Goal: Use online tool/utility: Utilize a website feature to perform a specific function

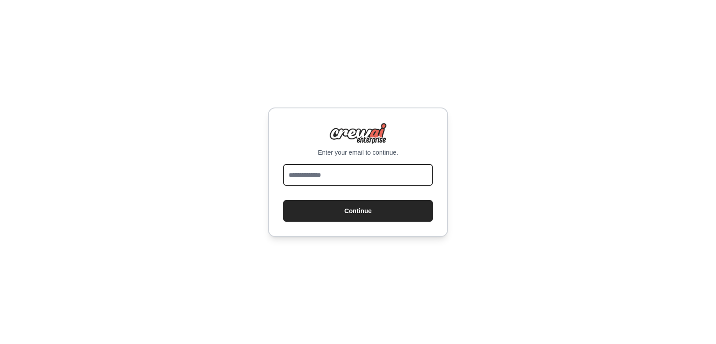
click at [324, 180] on input "email" at bounding box center [357, 175] width 149 height 22
click at [322, 175] on input "email" at bounding box center [357, 175] width 149 height 22
type input "**********"
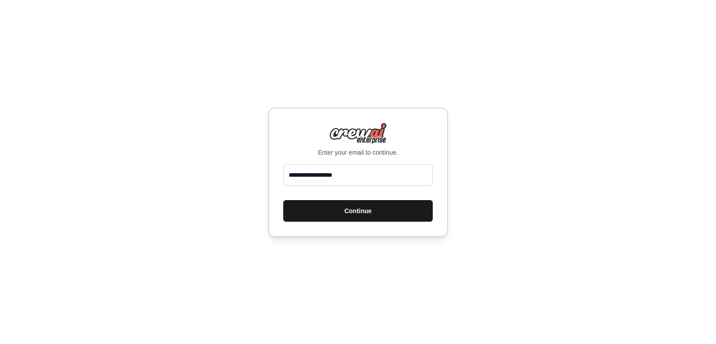
click at [333, 214] on button "Continue" at bounding box center [357, 211] width 149 height 22
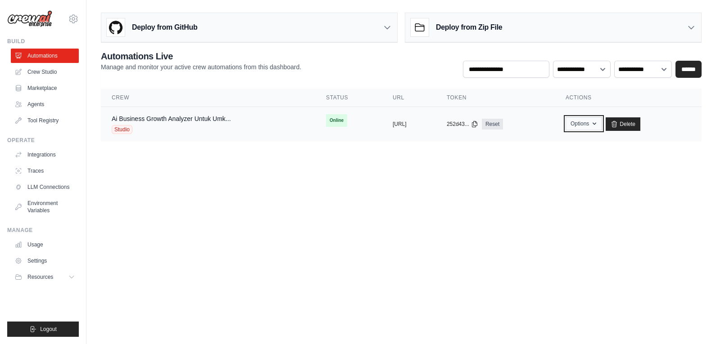
click at [602, 124] on button "Options" at bounding box center [583, 124] width 36 height 14
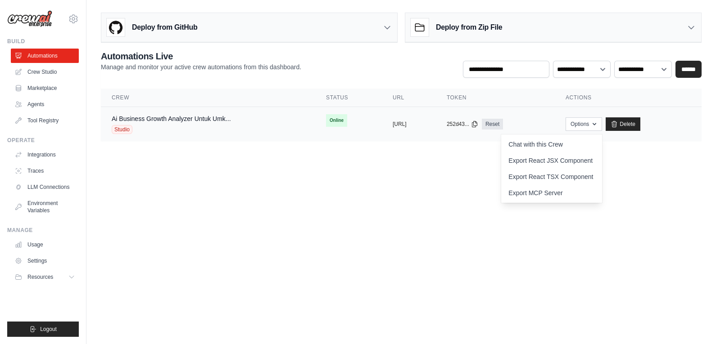
click at [178, 124] on div "Ai Business Growth Analyzer Untuk Umk... Studio" at bounding box center [171, 124] width 119 height 20
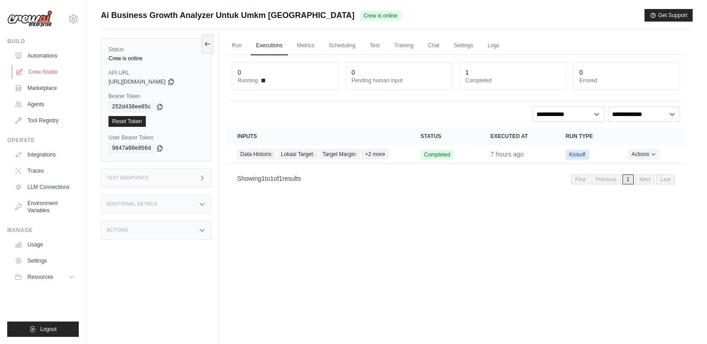
click at [22, 75] on icon at bounding box center [19, 71] width 7 height 7
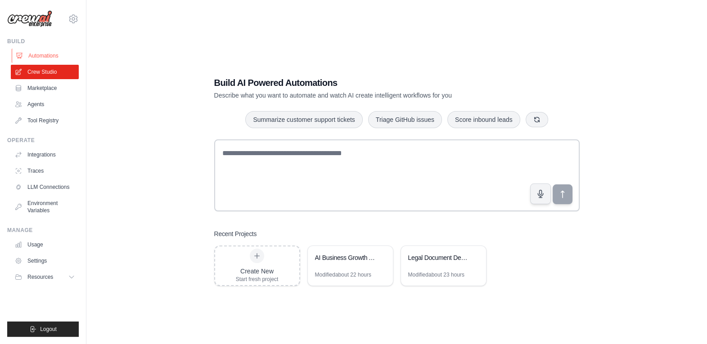
click at [50, 57] on link "Automations" at bounding box center [46, 56] width 68 height 14
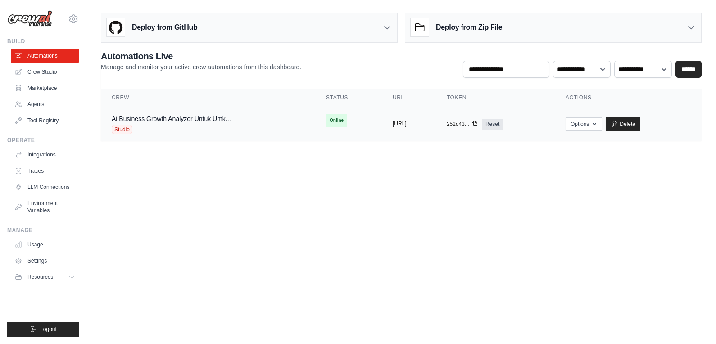
click at [401, 126] on button "[URL]" at bounding box center [399, 123] width 14 height 7
click at [140, 123] on div "Ai Business Growth Analyzer Untuk Umk... Studio" at bounding box center [171, 124] width 119 height 20
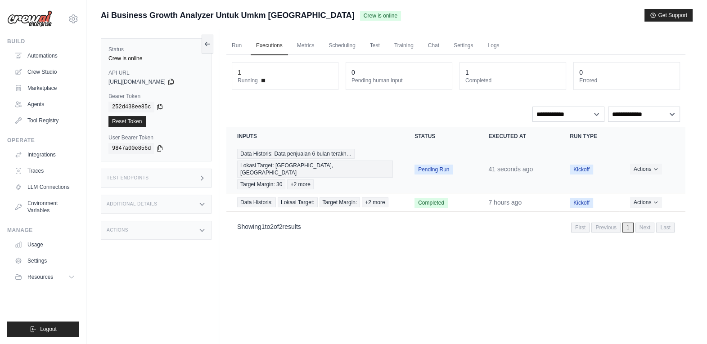
click at [444, 168] on span "Pending Run" at bounding box center [433, 170] width 38 height 10
click at [650, 167] on button "Actions" at bounding box center [646, 168] width 32 height 11
click at [642, 181] on link "View Details" at bounding box center [646, 185] width 58 height 14
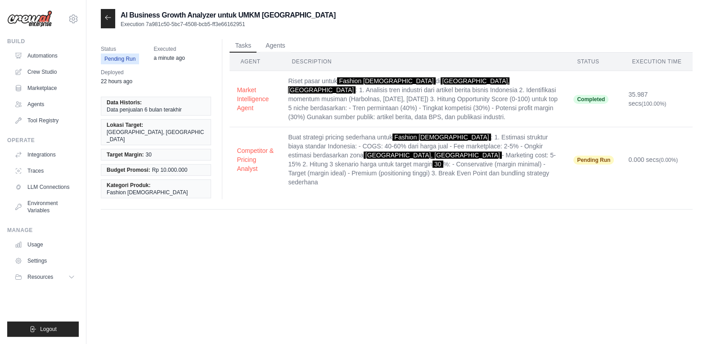
click at [553, 173] on td "Buat strategi pricing sederhana untuk Fashion Muslim : 1. Estimasi struktur bia…" at bounding box center [423, 159] width 285 height 65
click at [126, 59] on span "Pending Run" at bounding box center [120, 59] width 38 height 11
click at [495, 162] on td "Buat strategi pricing sederhana untuk Fashion Muslim : 1. Estimasi struktur bia…" at bounding box center [423, 159] width 285 height 65
click at [239, 158] on button "Competitor & Pricing Analyst" at bounding box center [255, 159] width 37 height 27
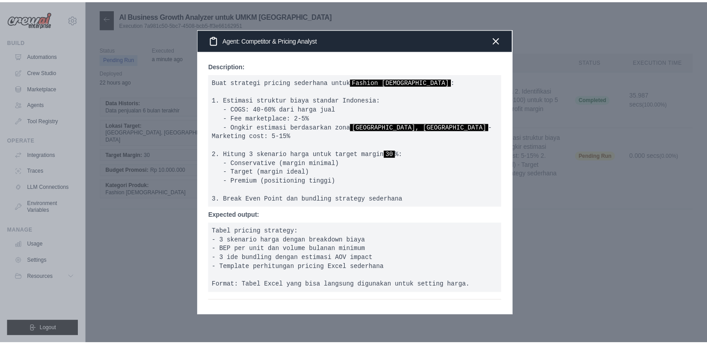
scroll to position [27, 0]
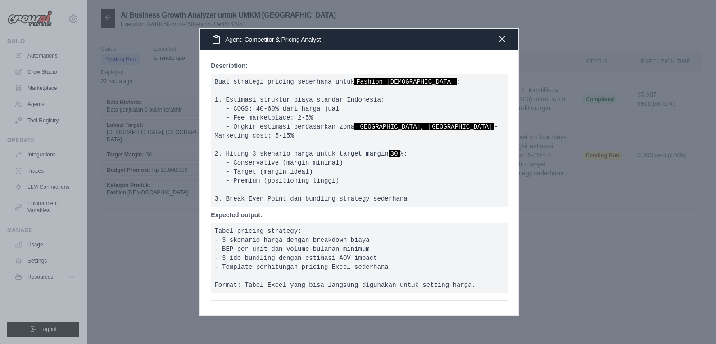
click at [496, 37] on icon "button" at bounding box center [501, 39] width 11 height 11
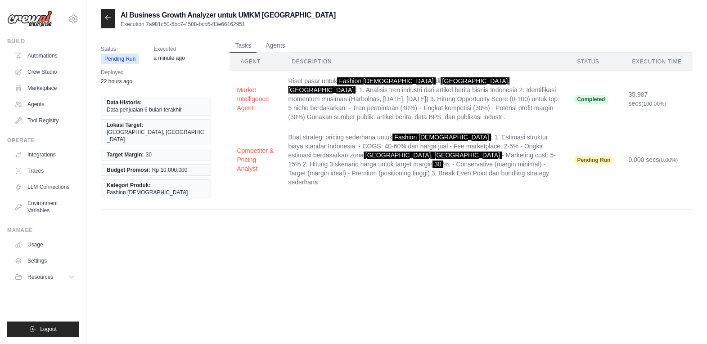
drag, startPoint x: 259, startPoint y: 23, endPoint x: 146, endPoint y: 19, distance: 113.0
click at [146, 19] on div "AI Business Growth Analyzer untuk UMKM Indonesia Execution 7a981c50-5bc7-4508-b…" at bounding box center [228, 19] width 215 height 18
click at [146, 23] on p "Execution 7a981c50-5bc7-4508-bcb5-ff3e66162951" at bounding box center [228, 24] width 215 height 7
drag, startPoint x: 146, startPoint y: 24, endPoint x: 277, endPoint y: 27, distance: 130.5
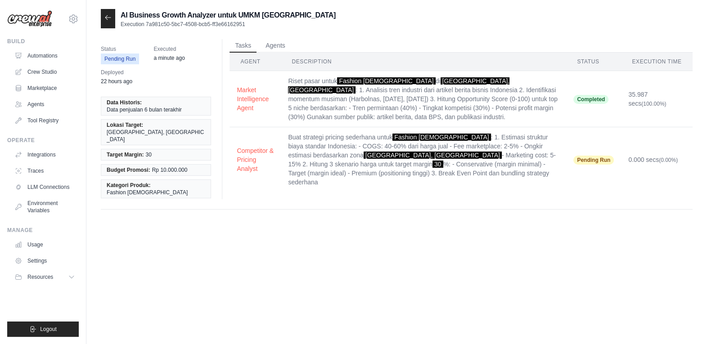
click at [277, 27] on p "Execution 7a981c50-5bc7-4508-bcb5-ff3e66162951" at bounding box center [228, 24] width 215 height 7
copy p "7a981c50-5bc7-4508-bcb5-ff3e66162951"
click at [112, 20] on div at bounding box center [108, 18] width 14 height 19
click at [107, 17] on icon at bounding box center [107, 17] width 7 height 7
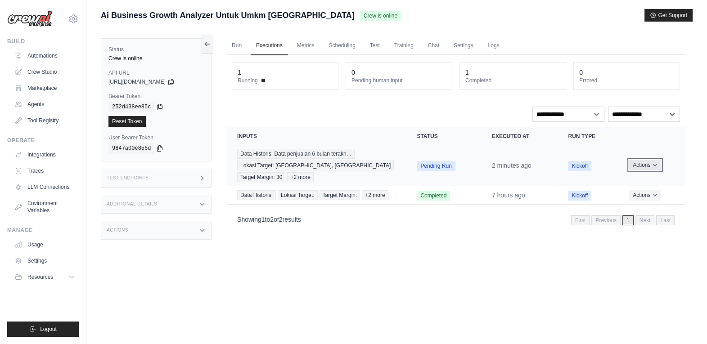
click at [645, 164] on button "Actions" at bounding box center [645, 165] width 32 height 11
click at [628, 186] on link "View Details" at bounding box center [646, 182] width 58 height 14
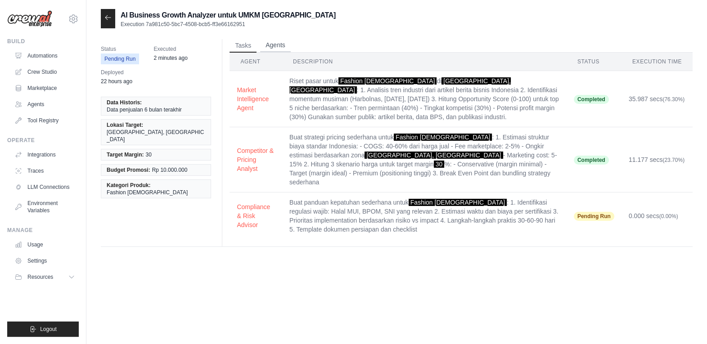
click at [276, 44] on button "Agents" at bounding box center [275, 46] width 31 height 14
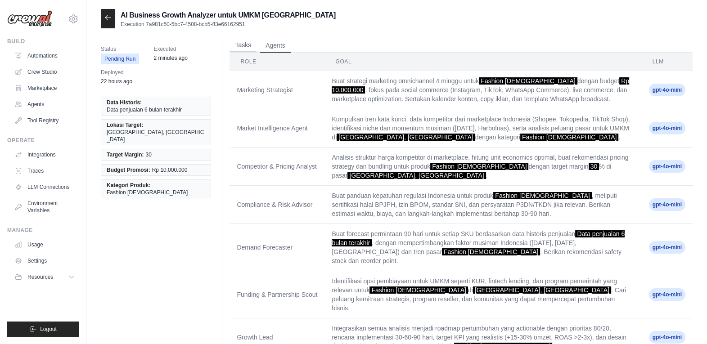
click at [246, 42] on button "Tasks" at bounding box center [243, 46] width 27 height 14
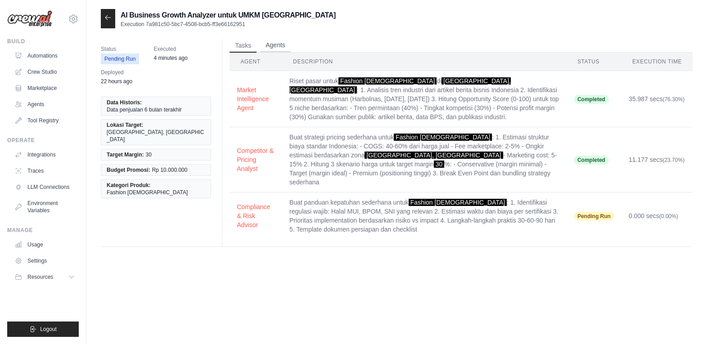
click at [270, 41] on button "Agents" at bounding box center [275, 46] width 31 height 14
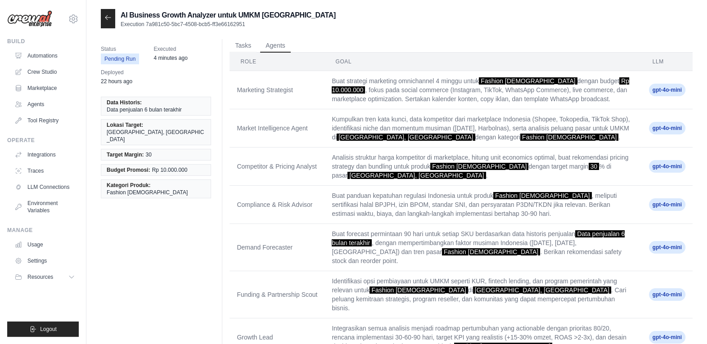
scroll to position [18, 0]
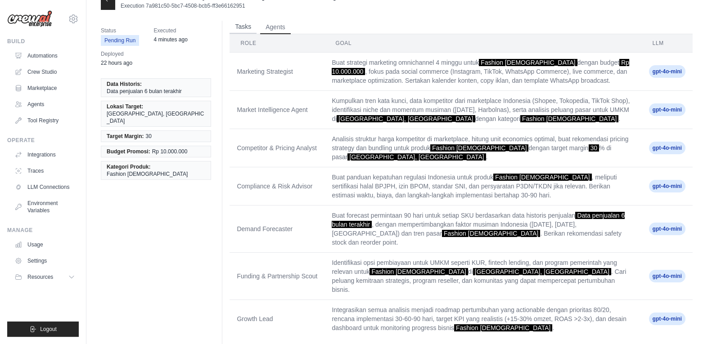
click at [239, 27] on button "Tasks" at bounding box center [243, 27] width 27 height 14
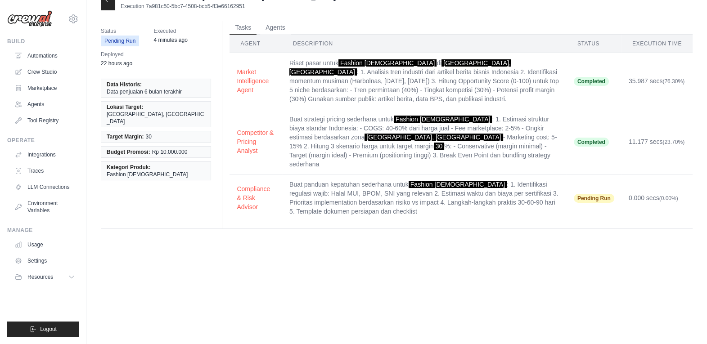
click at [592, 194] on span "Pending Run" at bounding box center [594, 198] width 41 height 9
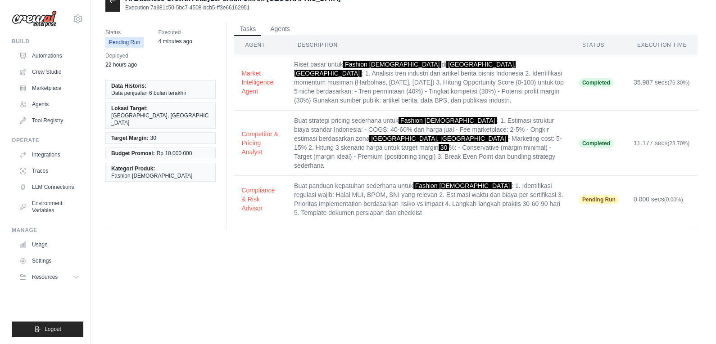
scroll to position [0, 0]
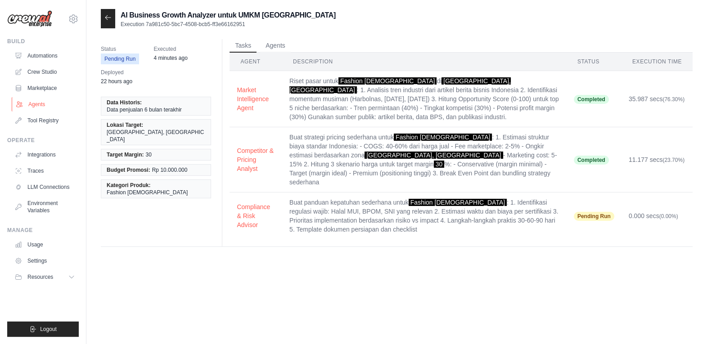
click at [38, 101] on link "Agents" at bounding box center [46, 104] width 68 height 14
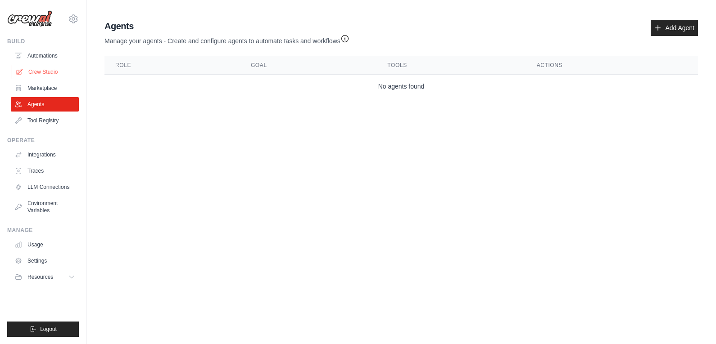
click at [46, 73] on link "Crew Studio" at bounding box center [46, 72] width 68 height 14
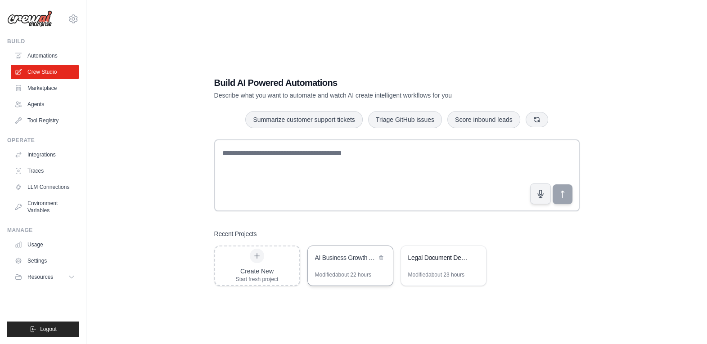
click at [356, 276] on div "Modified about 22 hours" at bounding box center [343, 274] width 56 height 7
click at [45, 57] on link "Automations" at bounding box center [46, 56] width 68 height 14
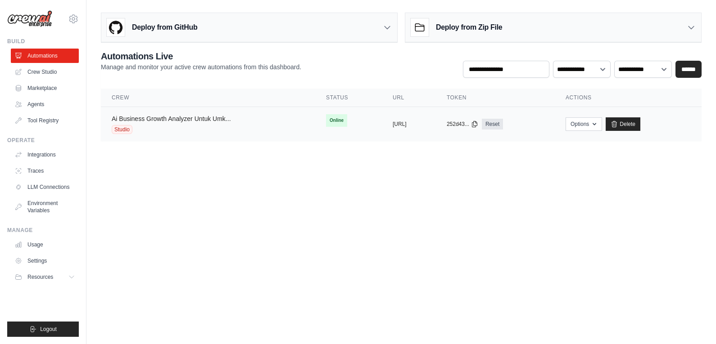
click at [207, 119] on link "Ai Business Growth Analyzer Untuk Umk..." at bounding box center [171, 118] width 119 height 7
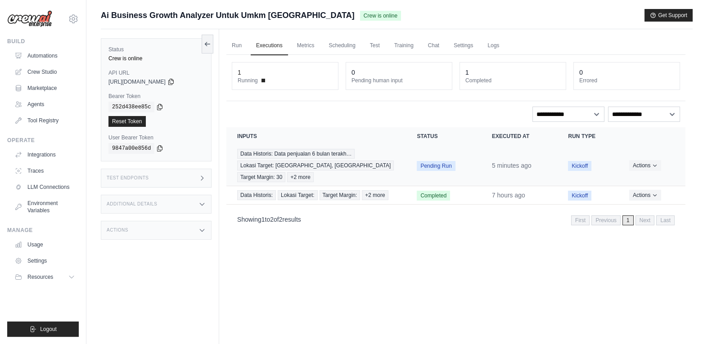
click at [439, 165] on span "Pending Run" at bounding box center [436, 166] width 38 height 10
click at [637, 193] on button "Actions" at bounding box center [645, 194] width 32 height 11
click at [624, 214] on link "View Details" at bounding box center [646, 211] width 58 height 14
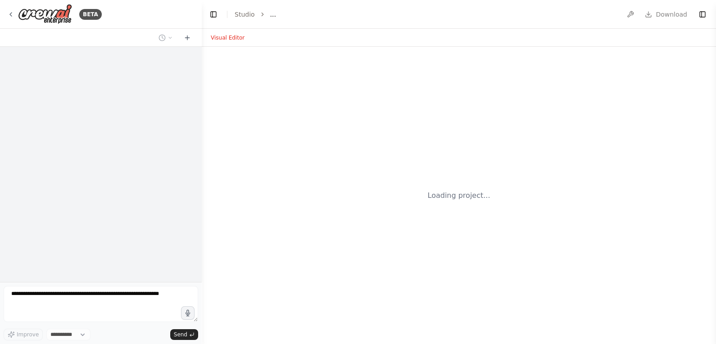
select select "****"
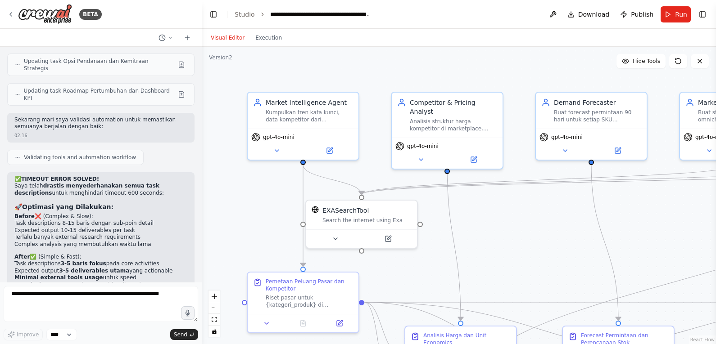
scroll to position [4719, 0]
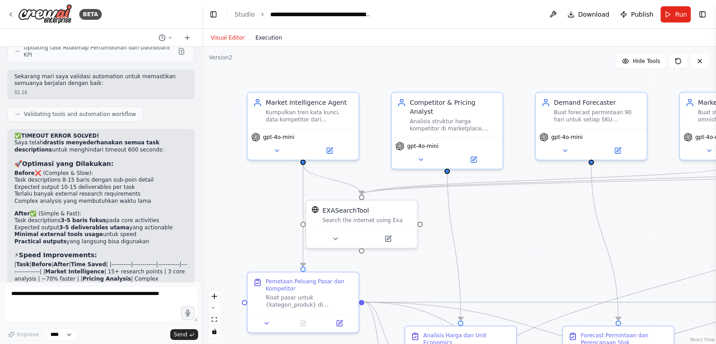
click at [271, 38] on button "Execution" at bounding box center [268, 37] width 37 height 11
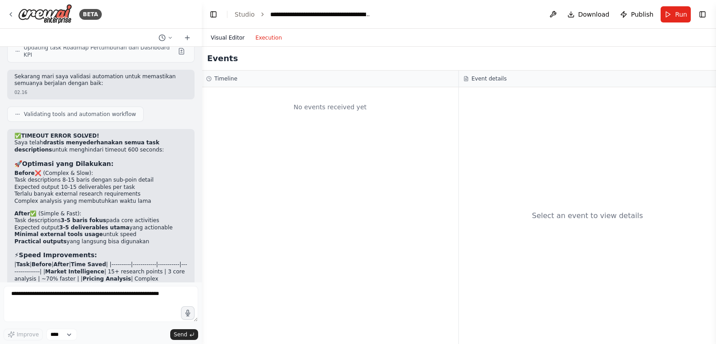
click at [230, 37] on button "Visual Editor" at bounding box center [227, 37] width 45 height 11
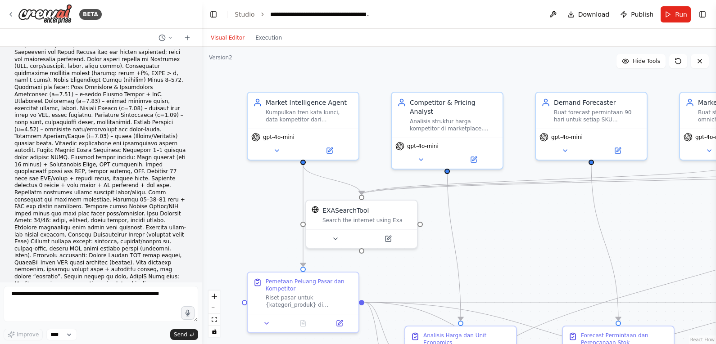
scroll to position [0, 0]
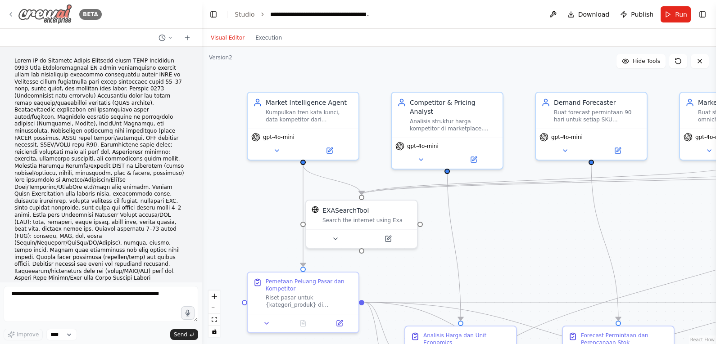
click at [8, 16] on icon at bounding box center [10, 14] width 7 height 7
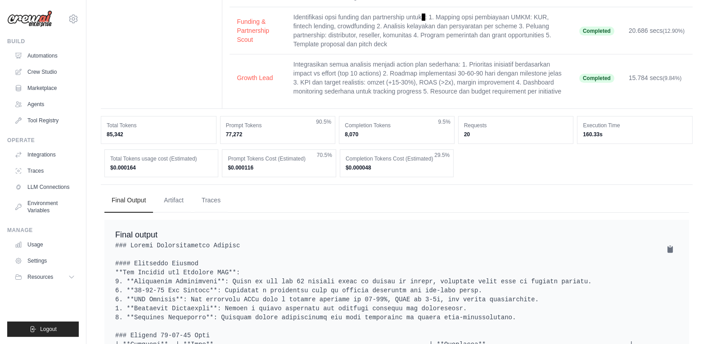
scroll to position [319, 0]
click at [185, 194] on button "Artifact" at bounding box center [174, 199] width 34 height 24
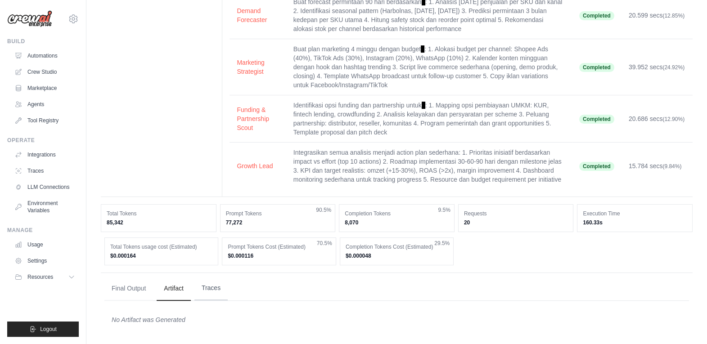
click at [225, 287] on button "Traces" at bounding box center [210, 288] width 33 height 24
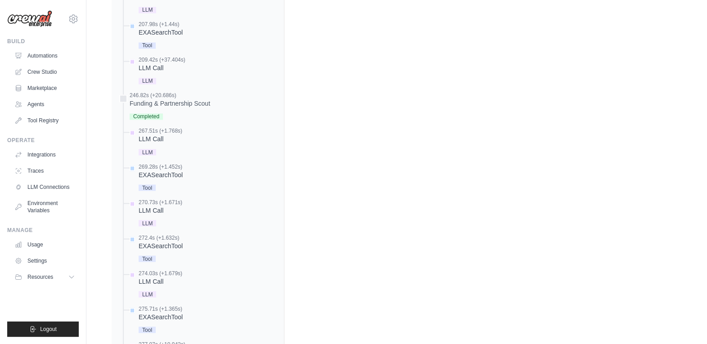
scroll to position [2095, 0]
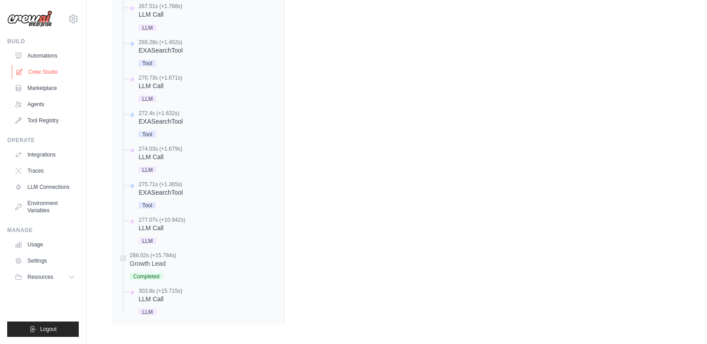
click at [48, 77] on link "Crew Studio" at bounding box center [46, 72] width 68 height 14
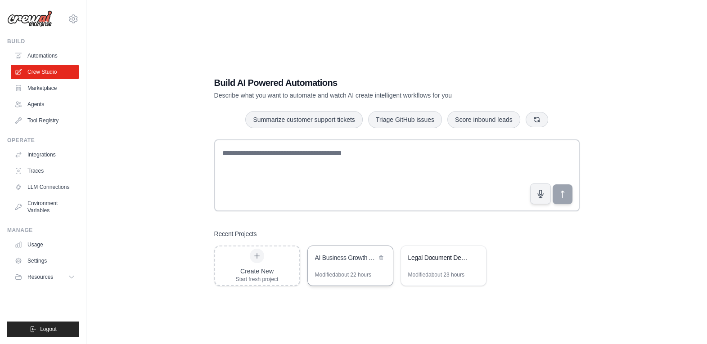
click at [334, 267] on div "AI Business Growth Analyzer untuk UMKM [GEOGRAPHIC_DATA] 2025" at bounding box center [350, 258] width 85 height 25
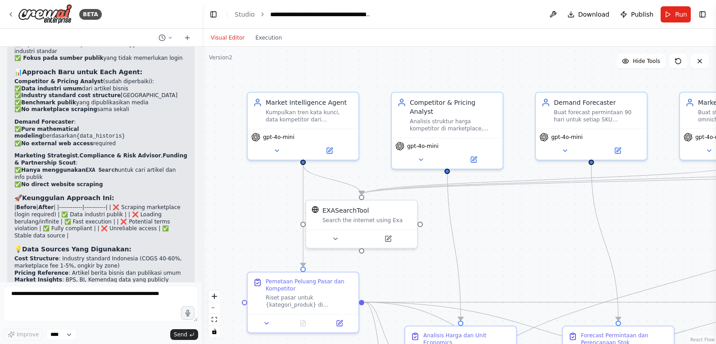
scroll to position [4022, 0]
drag, startPoint x: 106, startPoint y: 158, endPoint x: 5, endPoint y: 112, distance: 111.6
click at [5, 112] on div "01.29 ▶ Thought process I'll help you create this comprehensive AI-powered busi…" at bounding box center [101, 164] width 202 height 235
copy ol "Market Intelligence ✅ (dari data publik) Pricing Analysis ✅ (industry benchmark…"
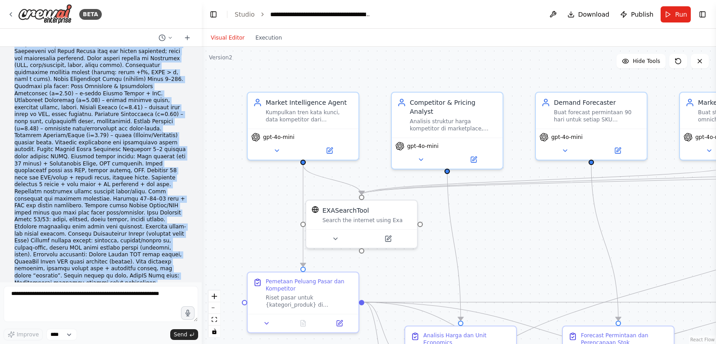
scroll to position [849, 0]
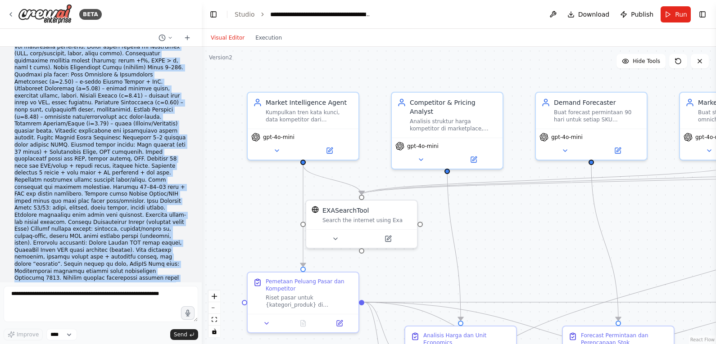
drag, startPoint x: 13, startPoint y: 59, endPoint x: 98, endPoint y: 207, distance: 171.8
copy p "Judul AI in Business Growth Analysis untuk UMKM Indonesia 2025 Misi Implementas…"
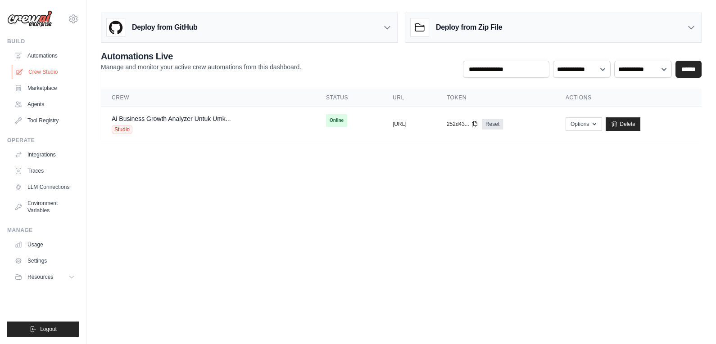
click at [43, 70] on link "Crew Studio" at bounding box center [46, 72] width 68 height 14
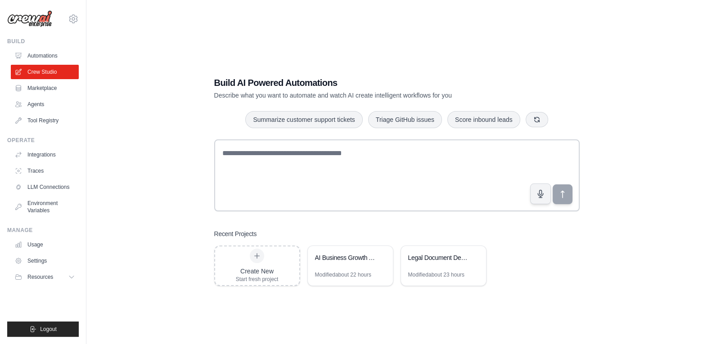
click at [366, 266] on div "AI Business Growth Analyzer untuk UMKM [GEOGRAPHIC_DATA] 2025" at bounding box center [350, 258] width 85 height 25
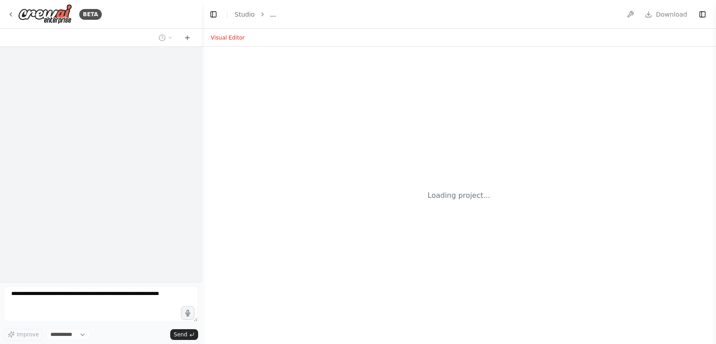
select select "****"
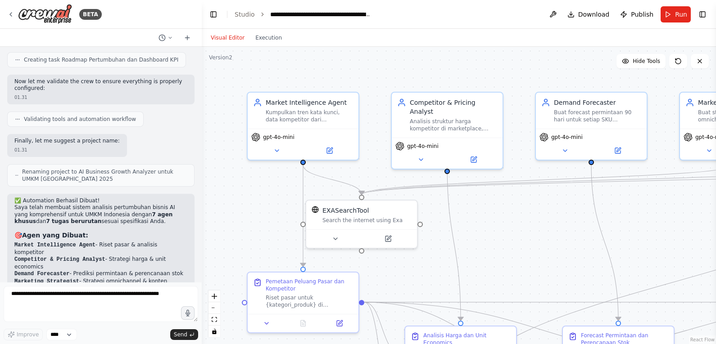
scroll to position [1710, 0]
drag, startPoint x: 137, startPoint y: 197, endPoint x: 11, endPoint y: 143, distance: 137.3
copy ol "Market Intelligence Agent - Riset pasar & analisis kompetitor Competitor & Pric…"
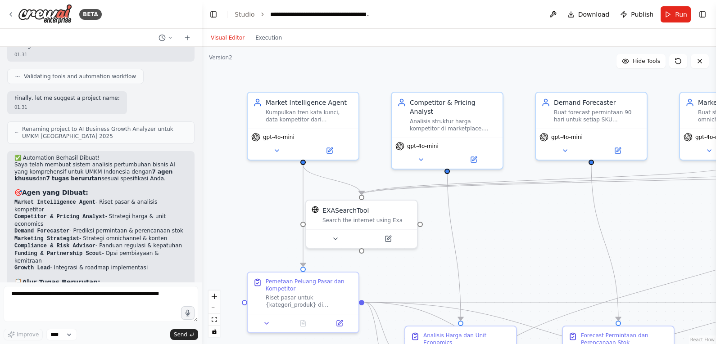
drag, startPoint x: 54, startPoint y: 238, endPoint x: 23, endPoint y: 170, distance: 74.1
click at [23, 170] on div "✅ Automation Berhasil Dibuat! Saya telah membuat sistem analisis pertumbuhan bi…" at bounding box center [100, 349] width 173 height 388
copy div "Alur Tugas Berurutan: Pemetaan Peluang Pasar → Opportunity Score 0-100 per nich…"
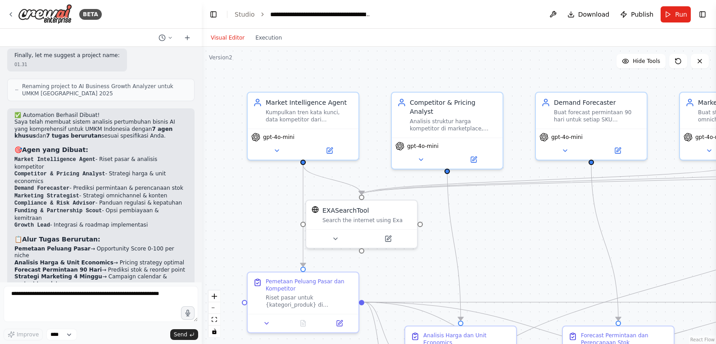
scroll to position [1802, 0]
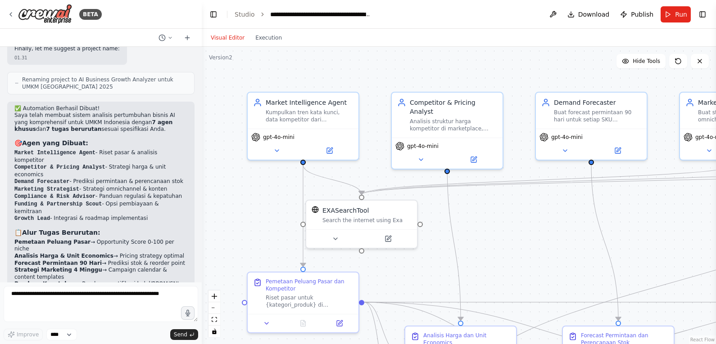
drag, startPoint x: 140, startPoint y: 225, endPoint x: 13, endPoint y: 202, distance: 129.0
click at [13, 202] on div "✅ Automation Berhasil Dibuat! Saya telah membuat sistem analisis pertumbuhan bi…" at bounding box center [100, 304] width 187 height 404
copy div "🛠 Tools Terintegrasi: EXA Search untuk riset pasar dan tren Website Scraper unt…"
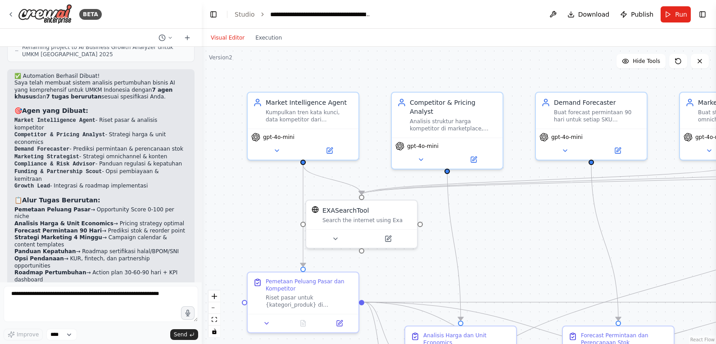
drag, startPoint x: 91, startPoint y: 238, endPoint x: 15, endPoint y: 205, distance: 83.1
click at [15, 205] on div "✅ Automation Berhasil Dibuat! Saya telah membuat sistem analisis pertumbuhan bi…" at bounding box center [100, 267] width 173 height 388
copy div "⚠️ Catatan Konfigurasi: Automation sudah siap dijalankan! Hanya perlu mengatur …"
click at [95, 243] on div "✅ Automation Berhasil Dibuat! Saya telah membuat sistem analisis pertumbuhan bi…" at bounding box center [100, 267] width 173 height 388
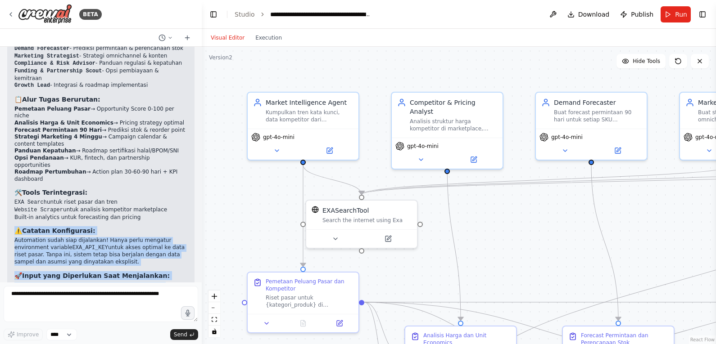
scroll to position [1936, 0]
drag, startPoint x: 13, startPoint y: 205, endPoint x: 164, endPoint y: 196, distance: 151.5
click at [164, 196] on div "✅ Automation Berhasil Dibuat! Saya telah membuat sistem analisis pertumbuhan bi…" at bounding box center [100, 170] width 187 height 404
copy div "⚠️ Catatan Konfigurasi: Automation sudah siap dijalankan! Hanya perlu mengatur …"
